Goal: Task Accomplishment & Management: Use online tool/utility

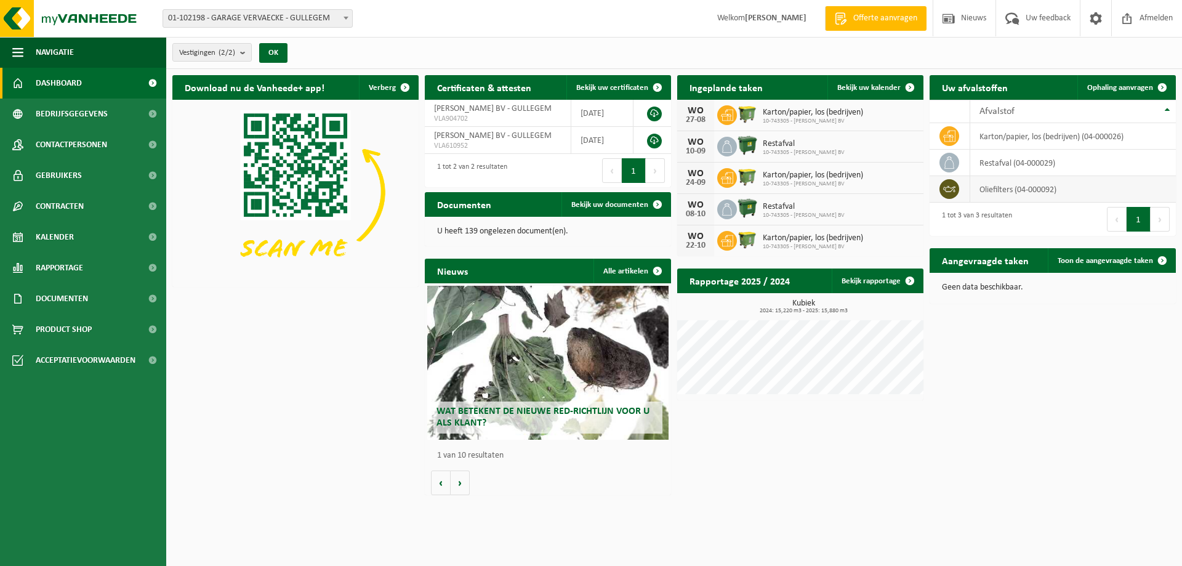
click at [1003, 188] on td "oliefilters (04-000092)" at bounding box center [1074, 189] width 206 height 26
click at [952, 189] on icon at bounding box center [949, 189] width 12 height 12
click at [1139, 84] on span "Ophaling aanvragen" at bounding box center [1121, 88] width 66 height 8
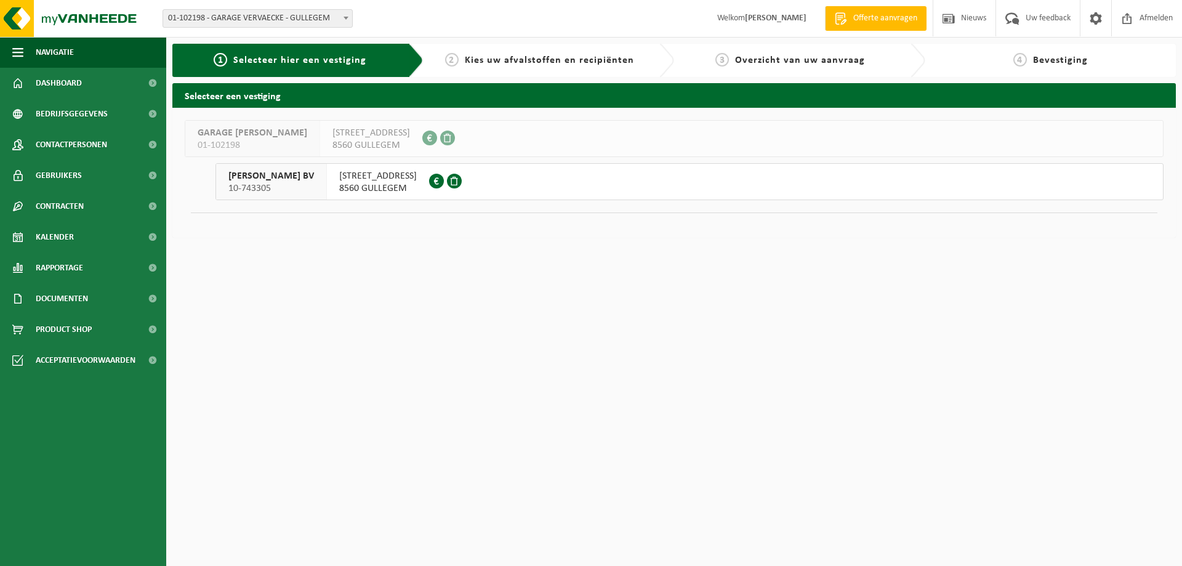
click at [267, 183] on span "10-743305" at bounding box center [271, 188] width 86 height 12
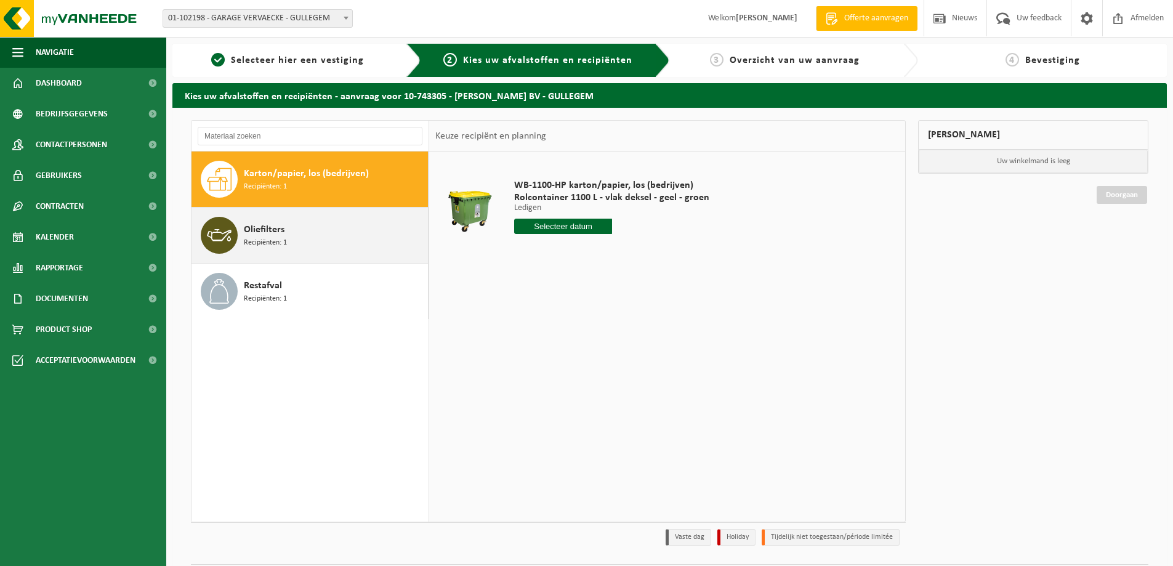
click at [275, 230] on span "Oliefilters" at bounding box center [264, 229] width 41 height 15
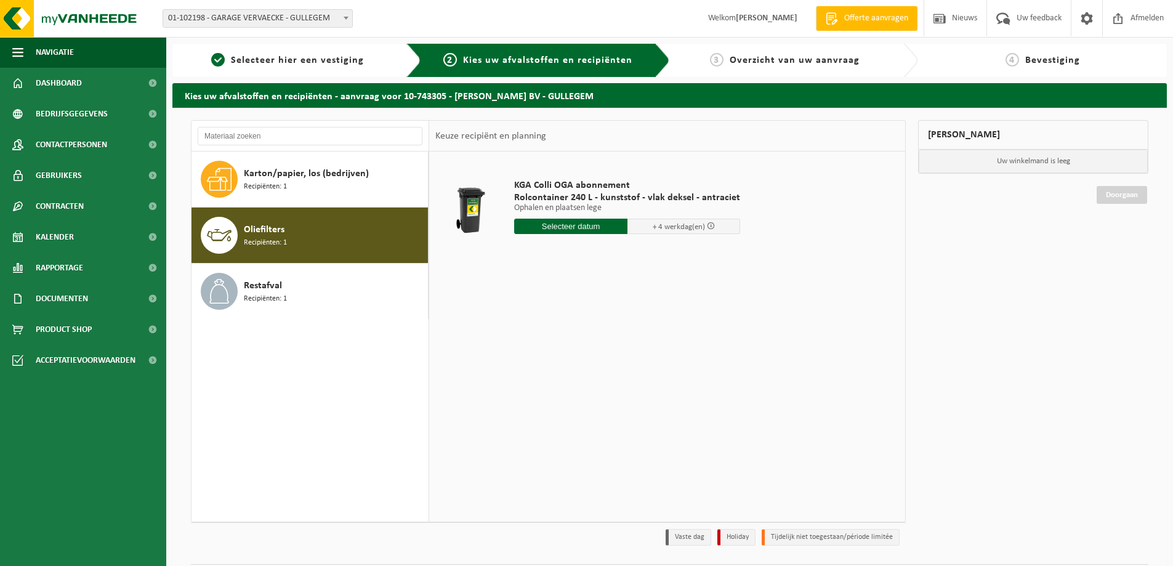
click at [600, 227] on input "text" at bounding box center [570, 226] width 113 height 15
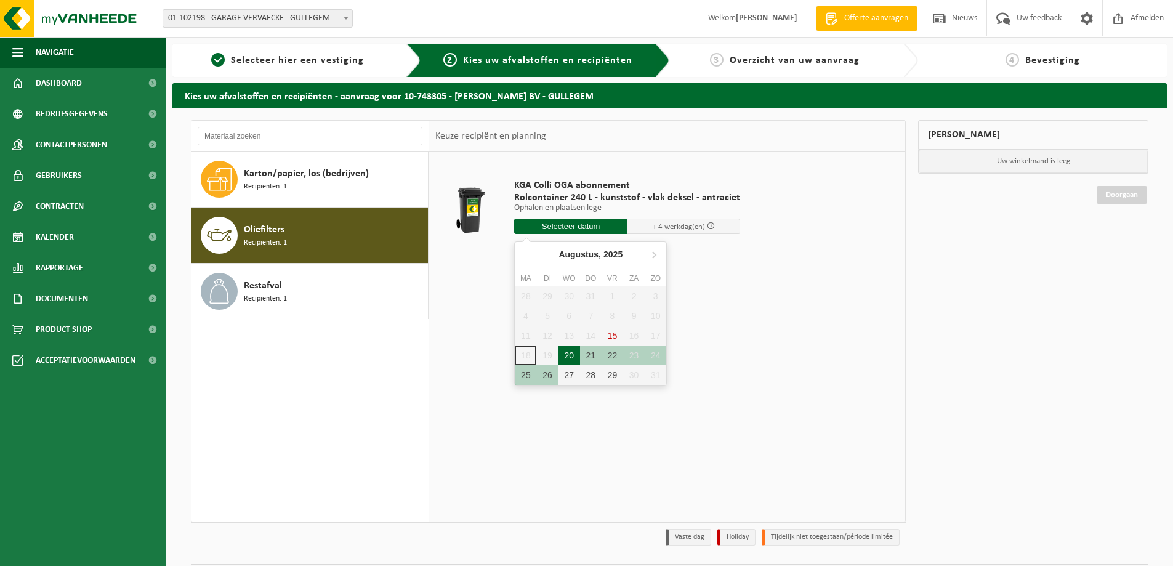
click at [571, 357] on div "20" at bounding box center [570, 355] width 22 height 20
type input "Van 2025-08-20"
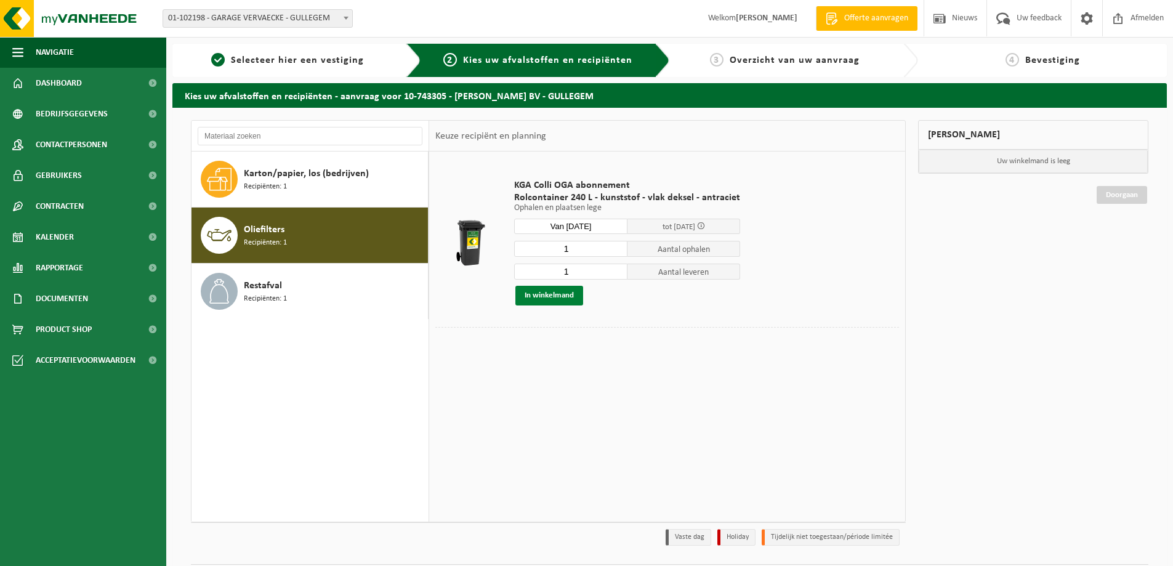
click at [541, 297] on button "In winkelmand" at bounding box center [549, 296] width 68 height 20
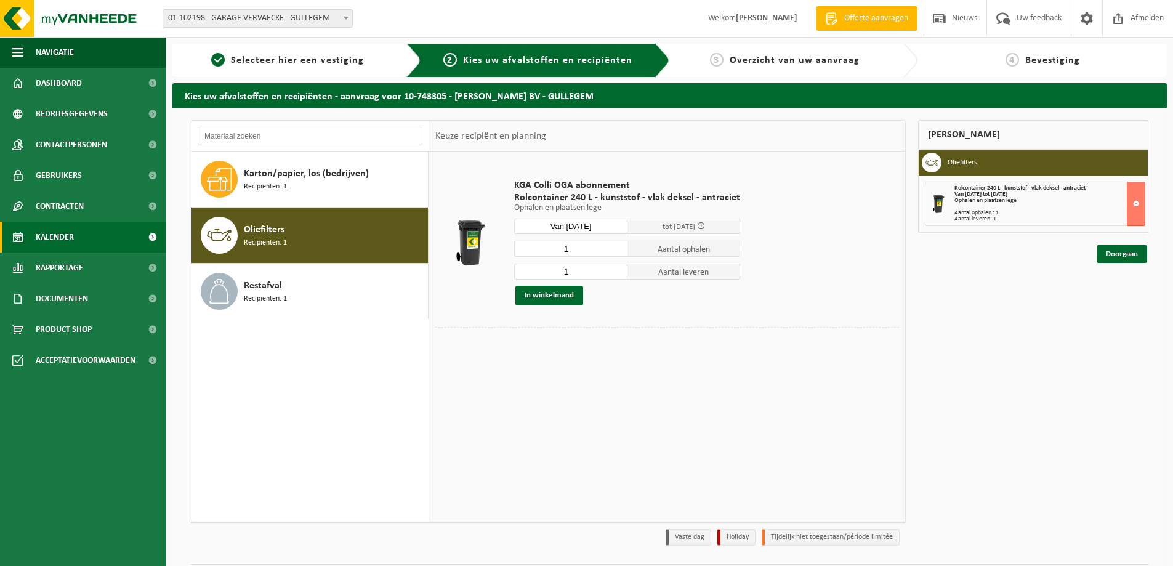
click at [60, 236] on span "Kalender" at bounding box center [55, 237] width 38 height 31
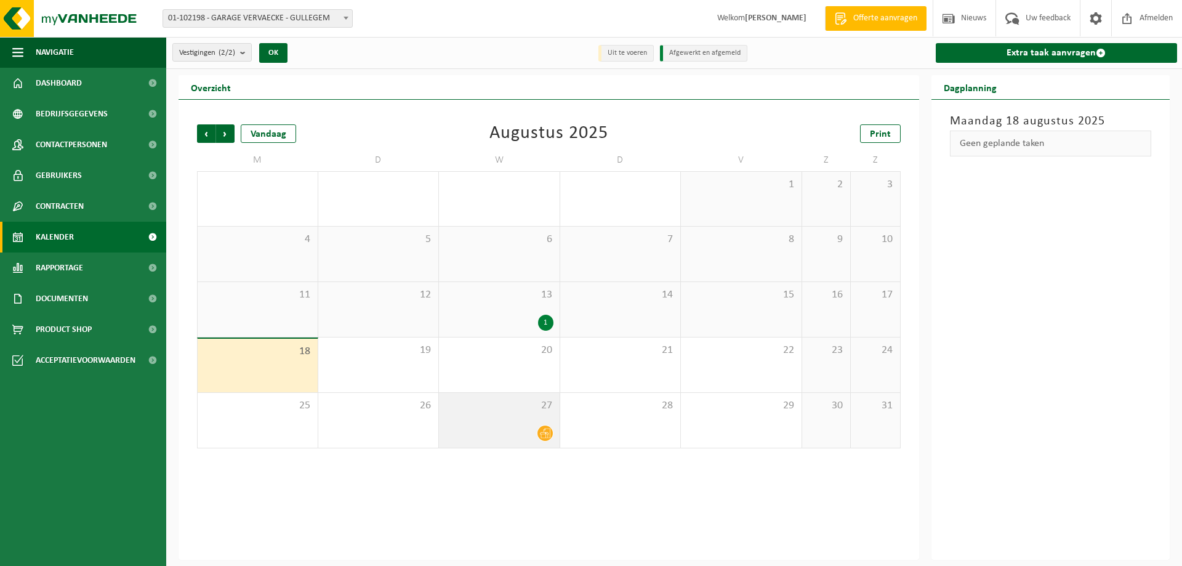
click at [542, 434] on icon at bounding box center [545, 433] width 10 height 10
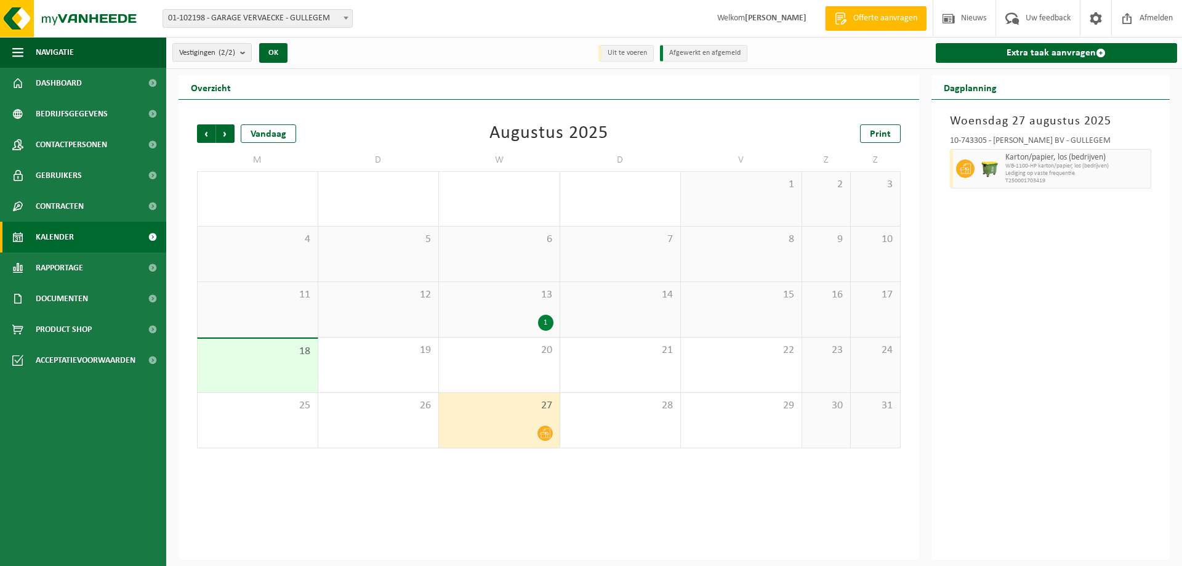
click at [547, 321] on div "1" at bounding box center [545, 323] width 15 height 16
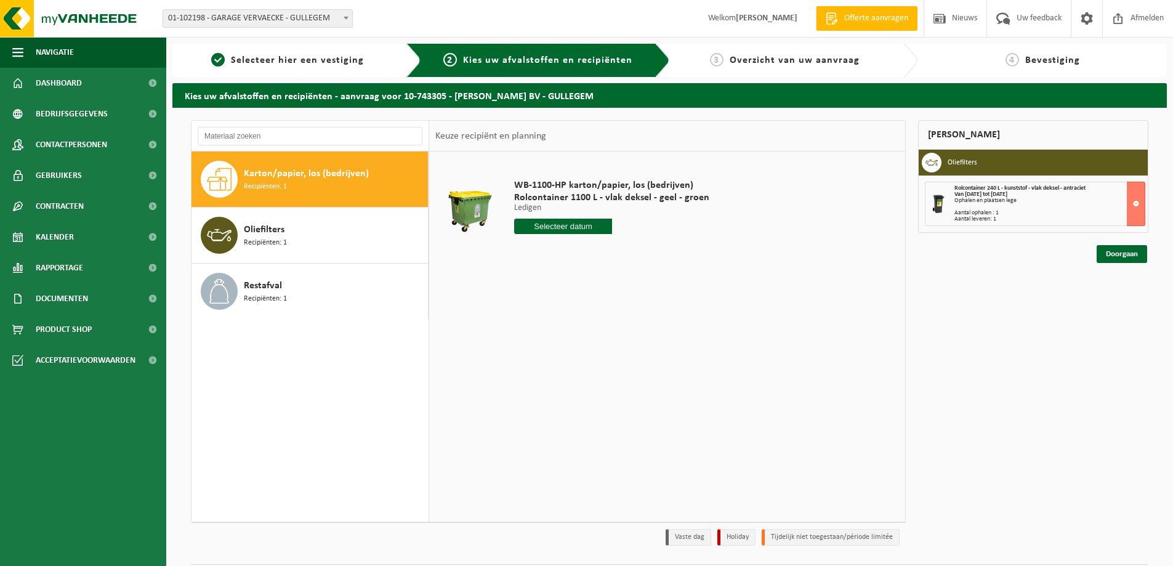
click at [581, 228] on input "text" at bounding box center [563, 226] width 98 height 15
click at [571, 355] on div "20" at bounding box center [570, 355] width 22 height 20
type input "Van 2025-08-20"
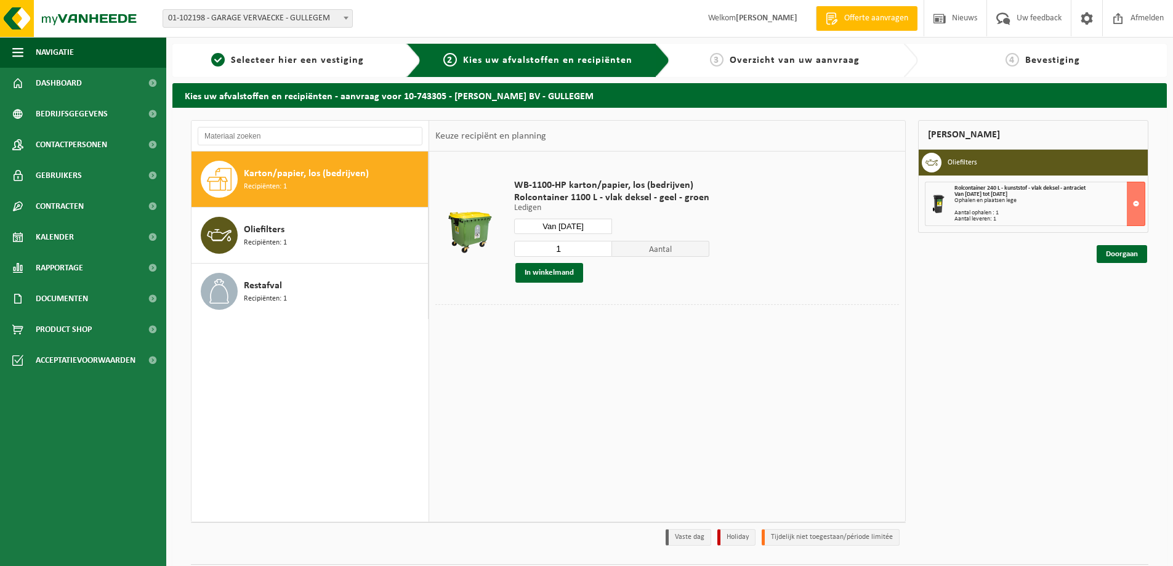
click at [1033, 204] on div "Rolcontainer 240 L - kunststof - vlak deksel - antraciet Van 2025-08-20 tot 202…" at bounding box center [1050, 203] width 190 height 37
click at [1123, 248] on link "Doorgaan" at bounding box center [1122, 254] width 50 height 18
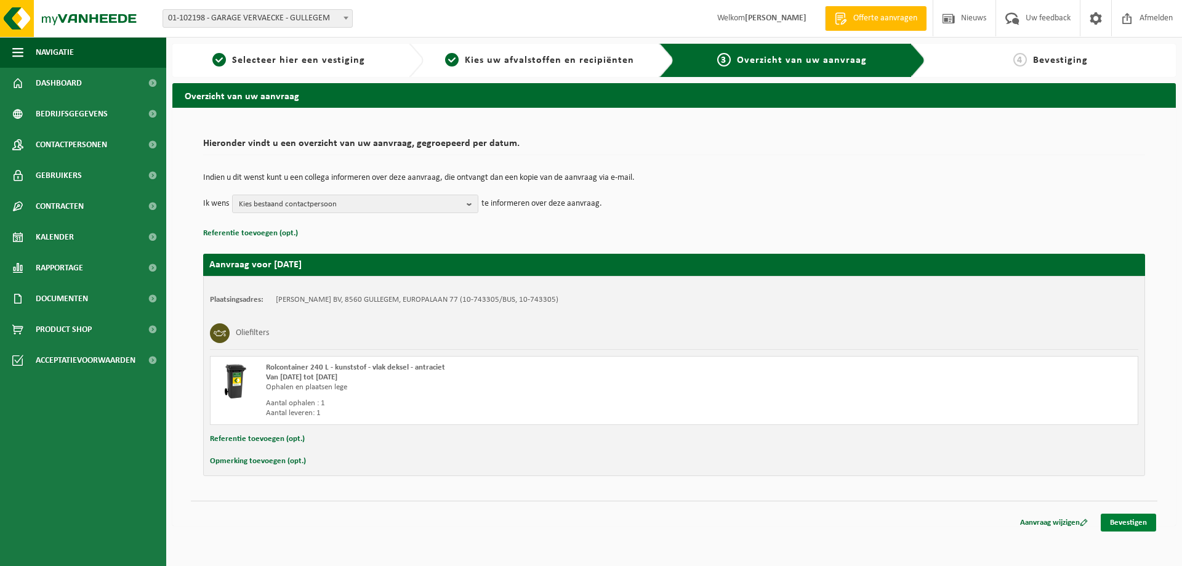
click at [1139, 522] on link "Bevestigen" at bounding box center [1128, 523] width 55 height 18
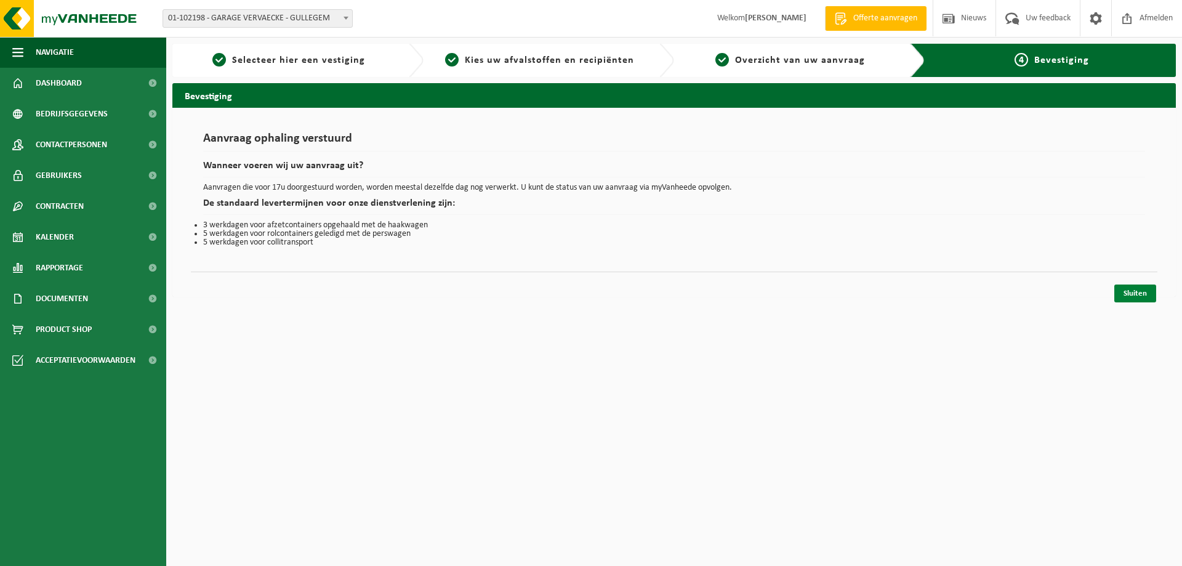
click at [1140, 294] on link "Sluiten" at bounding box center [1136, 294] width 42 height 18
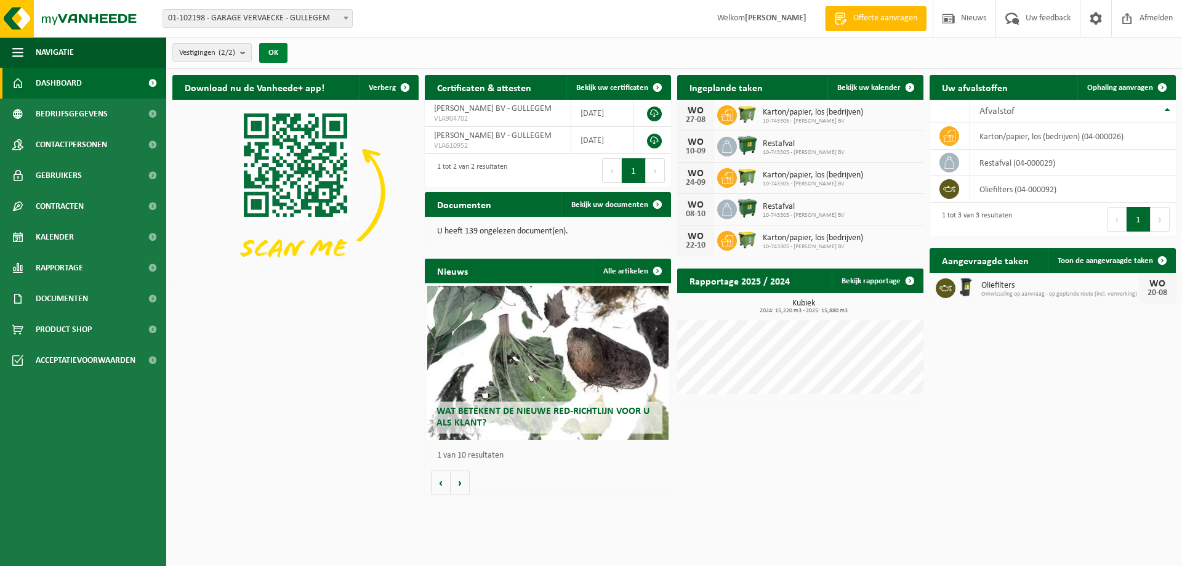
click at [279, 49] on button "OK" at bounding box center [273, 53] width 28 height 20
